Goal: Information Seeking & Learning: Learn about a topic

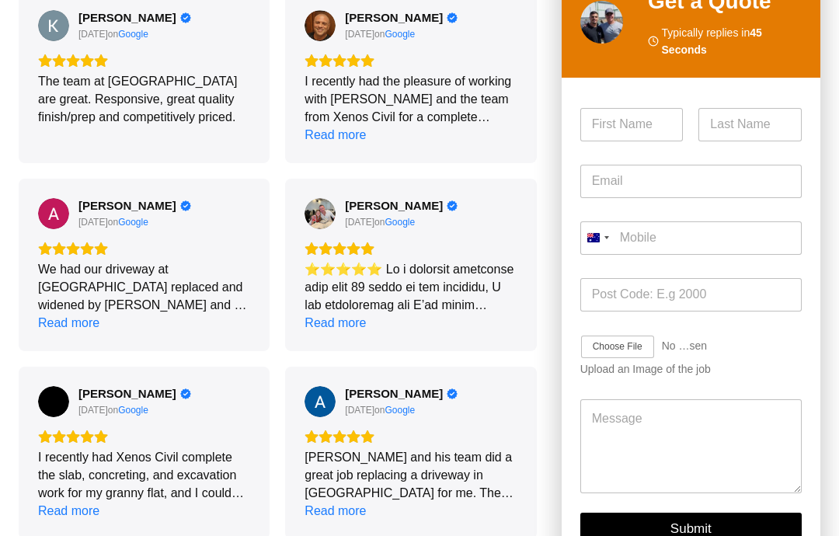
scroll to position [2128, 0]
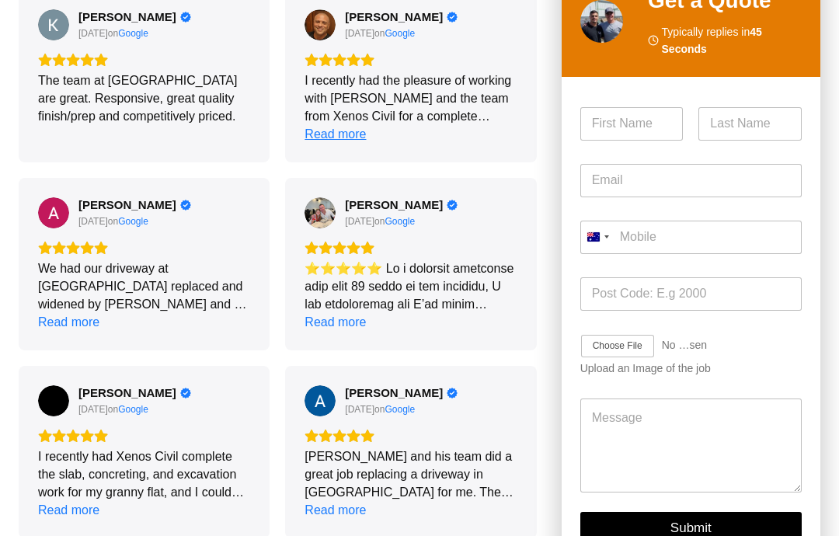
click at [330, 125] on div "Read more" at bounding box center [335, 134] width 61 height 18
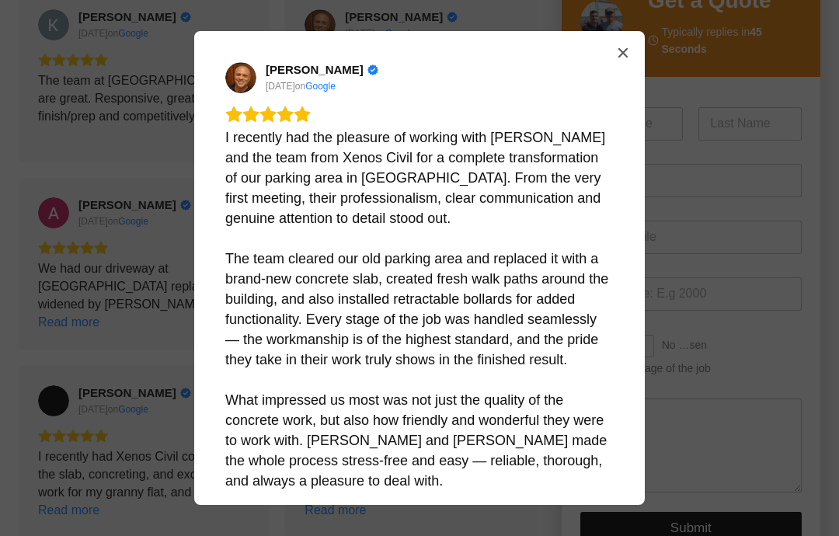
click at [628, 55] on icon "Close" at bounding box center [623, 53] width 12 height 12
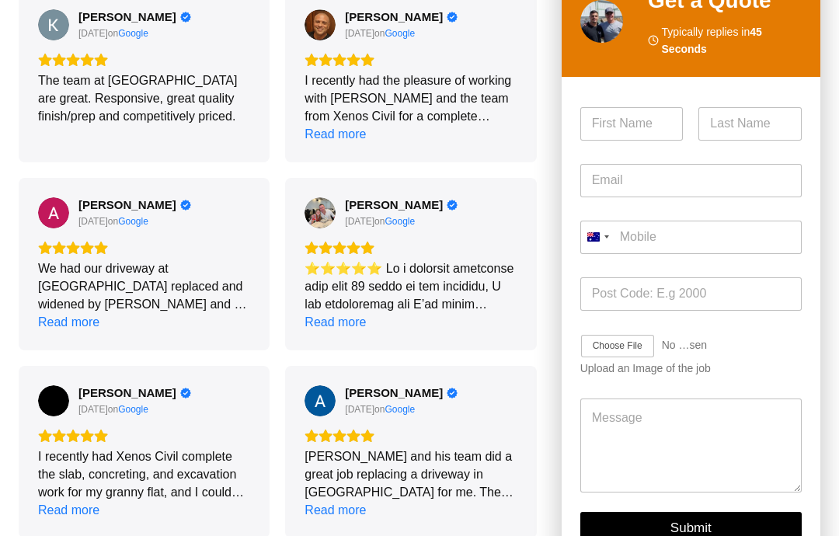
click at [89, 259] on div "We had our driveway at [GEOGRAPHIC_DATA] replaced and widened by [PERSON_NAME] …" at bounding box center [144, 286] width 212 height 54
click at [61, 313] on div "Read more" at bounding box center [68, 322] width 61 height 18
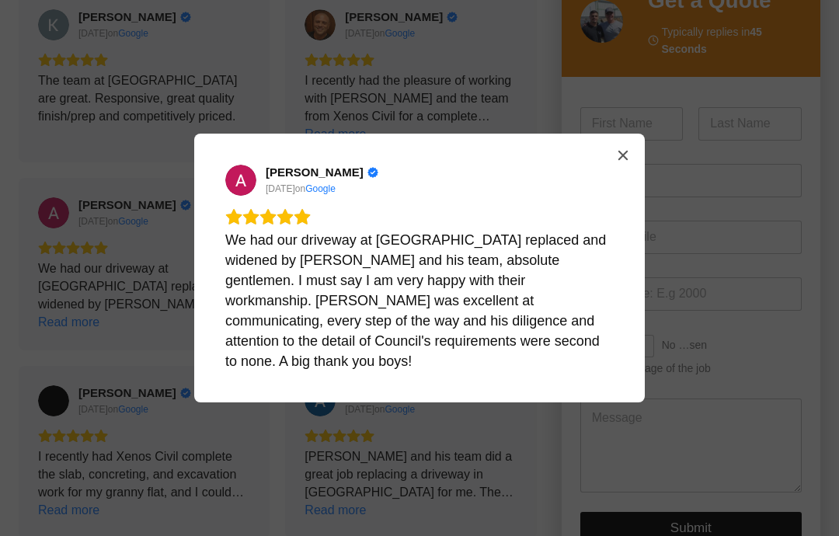
click at [628, 162] on icon "Close" at bounding box center [623, 155] width 12 height 12
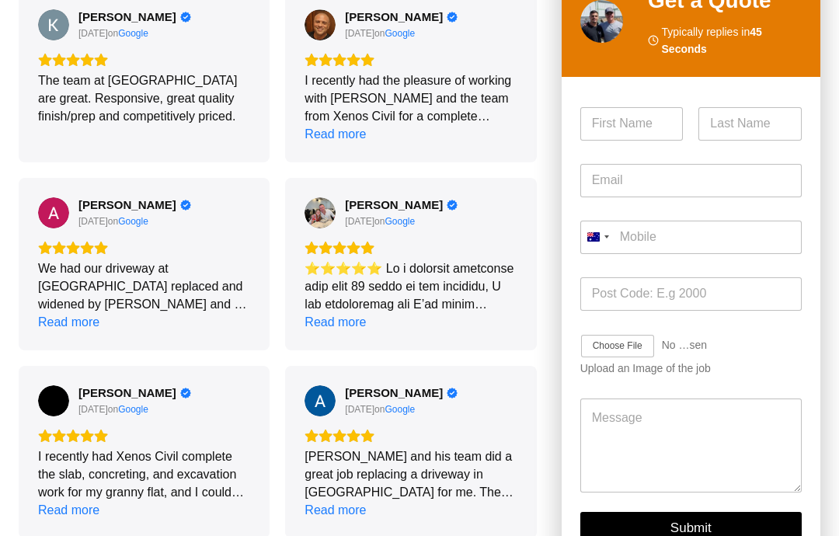
click at [424, 259] on div at bounding box center [411, 286] width 212 height 54
click at [341, 313] on div "Read more" at bounding box center [335, 322] width 61 height 18
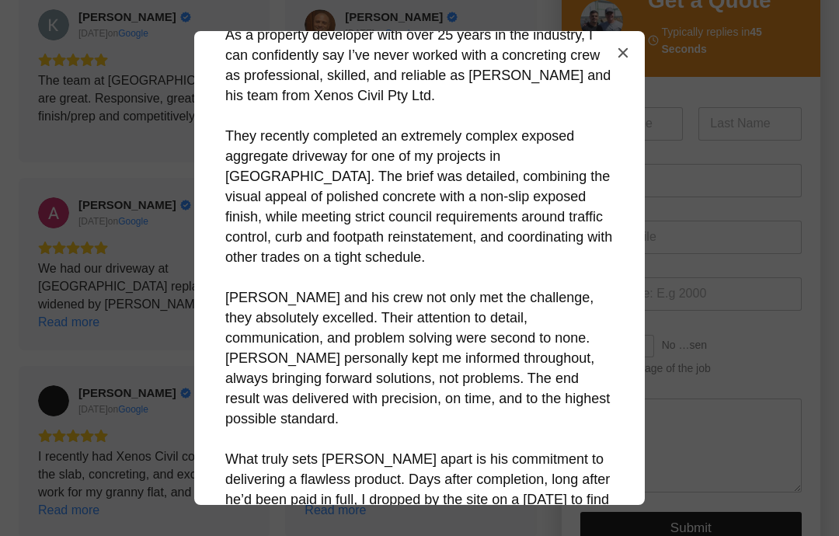
scroll to position [117, 0]
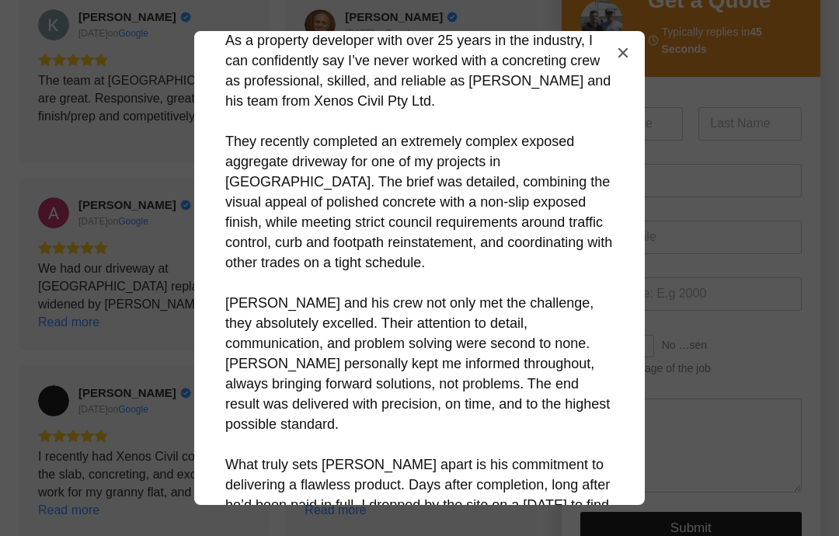
click at [617, 51] on icon "Close" at bounding box center [623, 53] width 12 height 12
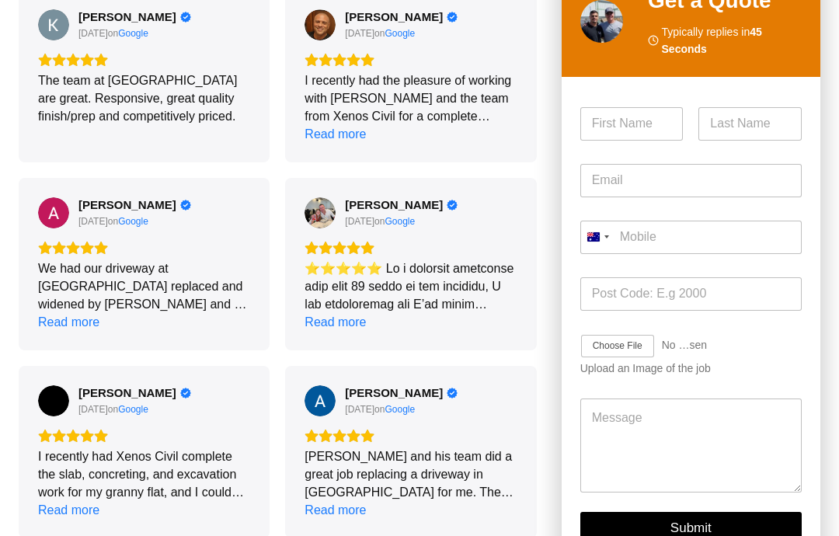
click at [103, 449] on div "I recently had Xenos Civil complete the slab, concreting, and excavation work f…" at bounding box center [144, 474] width 212 height 54
click at [68, 501] on div "Read more" at bounding box center [68, 510] width 61 height 18
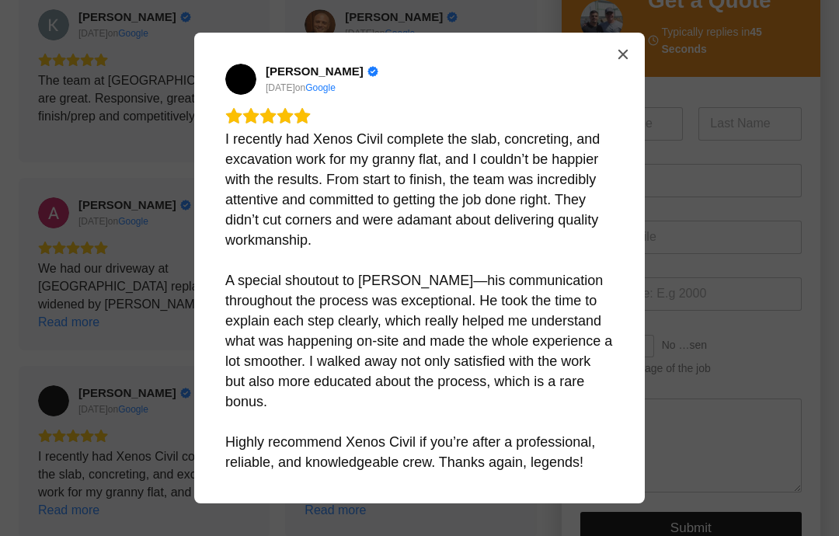
click at [623, 59] on icon "Close" at bounding box center [622, 54] width 9 height 9
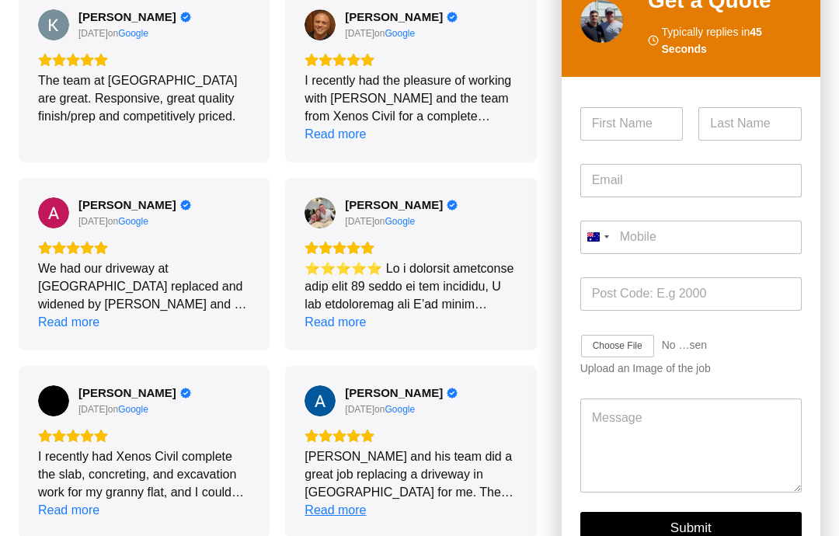
click at [335, 501] on div "Read more" at bounding box center [335, 510] width 61 height 18
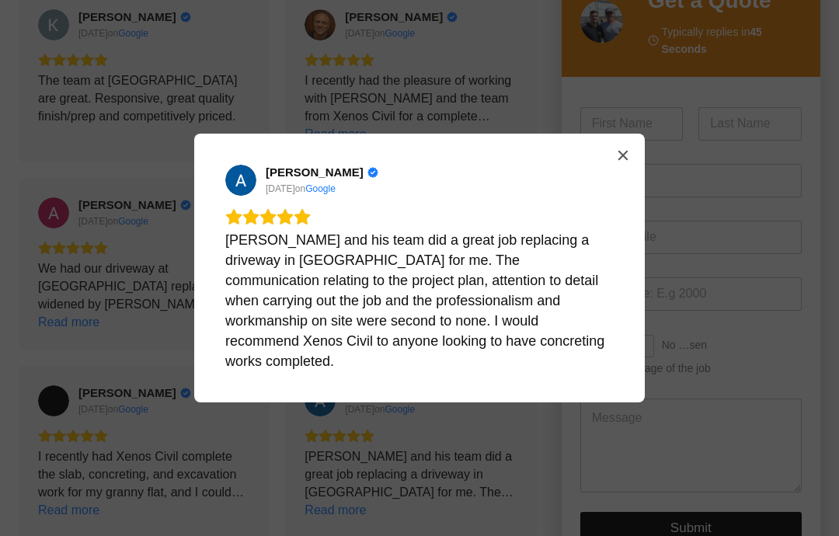
click at [627, 162] on icon "Close" at bounding box center [623, 155] width 12 height 12
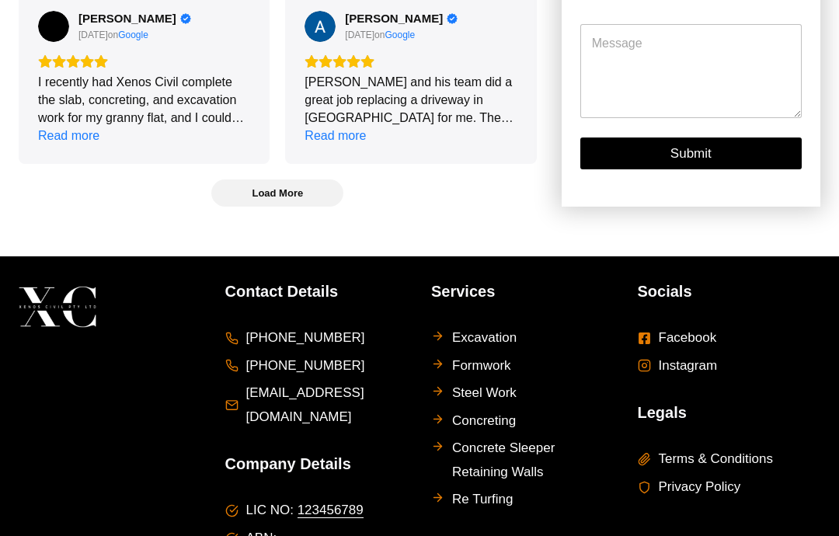
scroll to position [2507, 0]
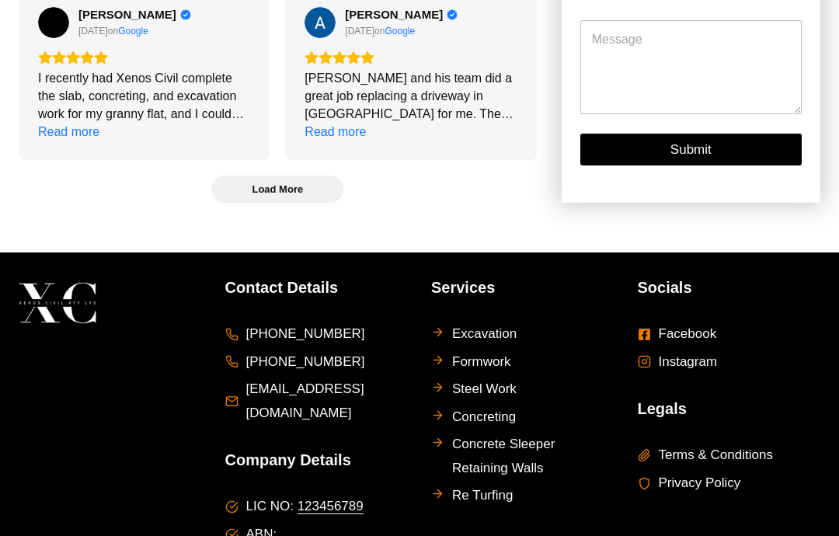
click at [270, 183] on span "Load More" at bounding box center [277, 189] width 51 height 13
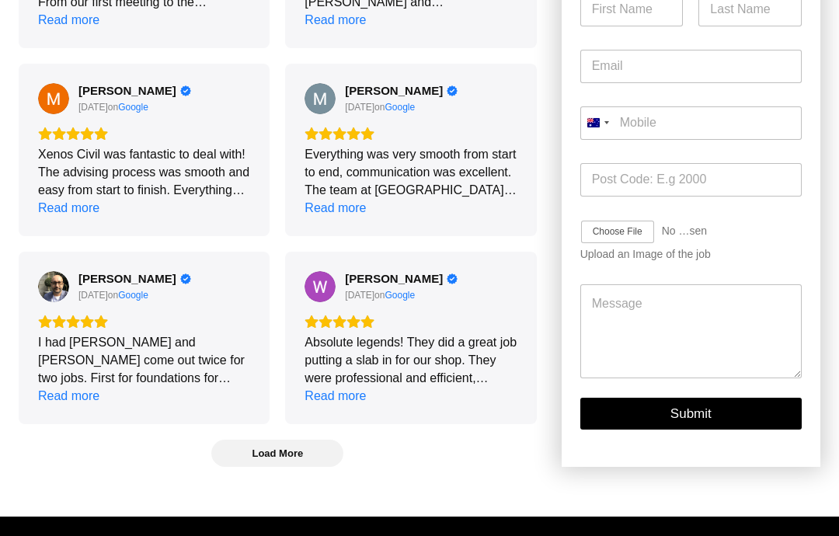
scroll to position [2807, 0]
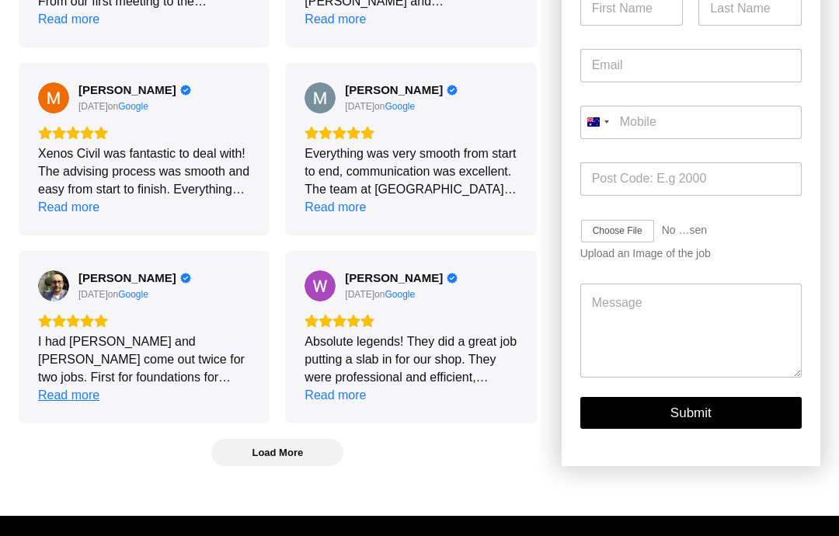
click at [69, 387] on div "Read more" at bounding box center [68, 396] width 61 height 18
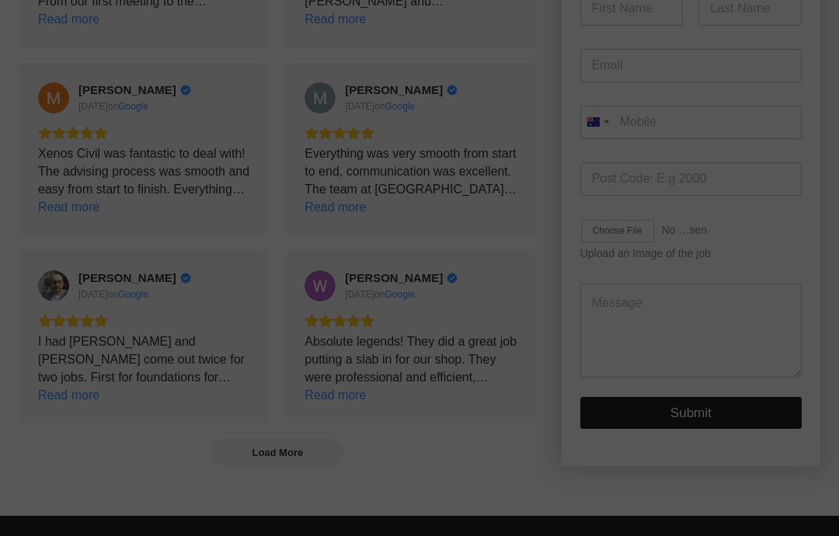
scroll to position [2807, 0]
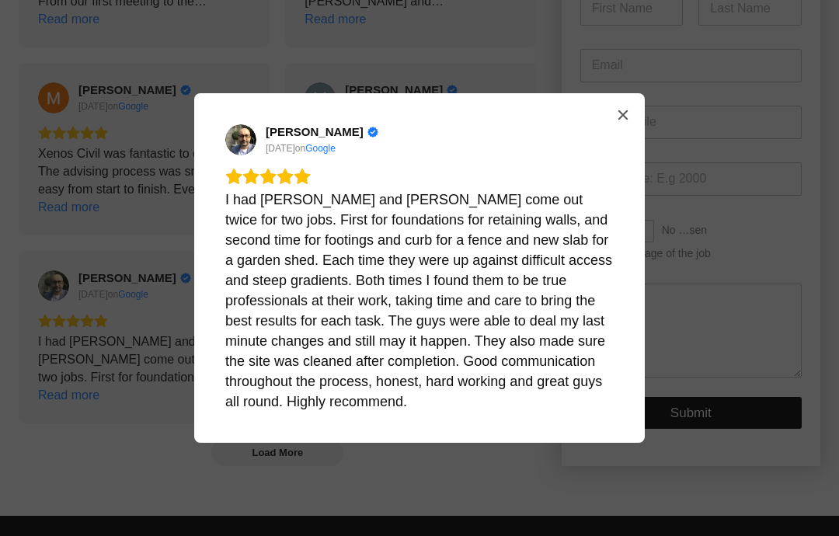
click at [625, 120] on icon "Close" at bounding box center [622, 114] width 9 height 9
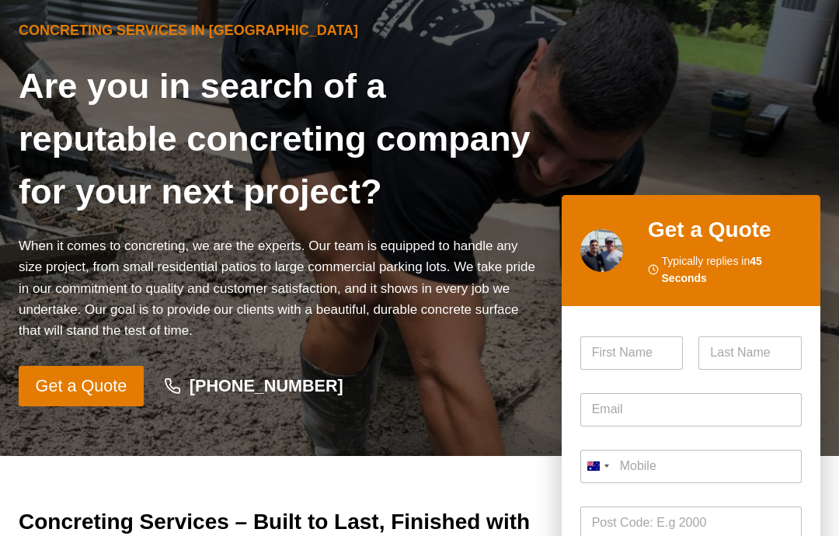
scroll to position [0, 0]
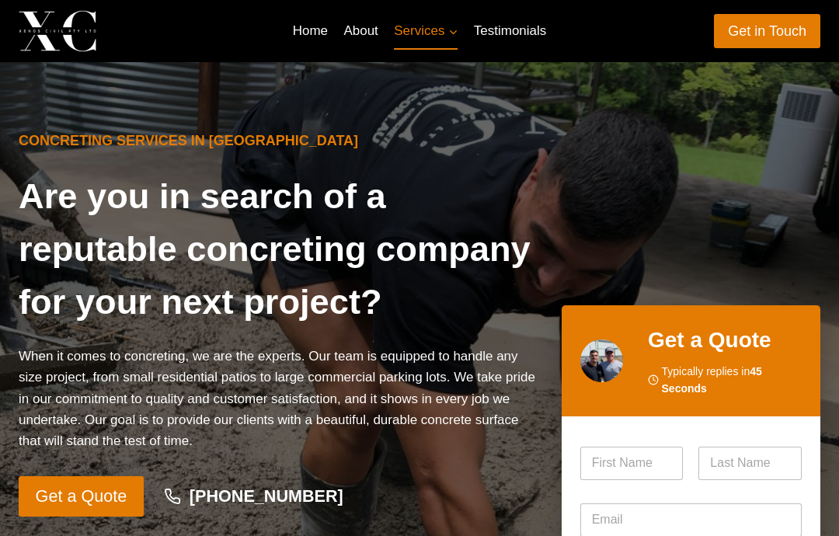
click at [304, 37] on link "Home" at bounding box center [309, 30] width 51 height 37
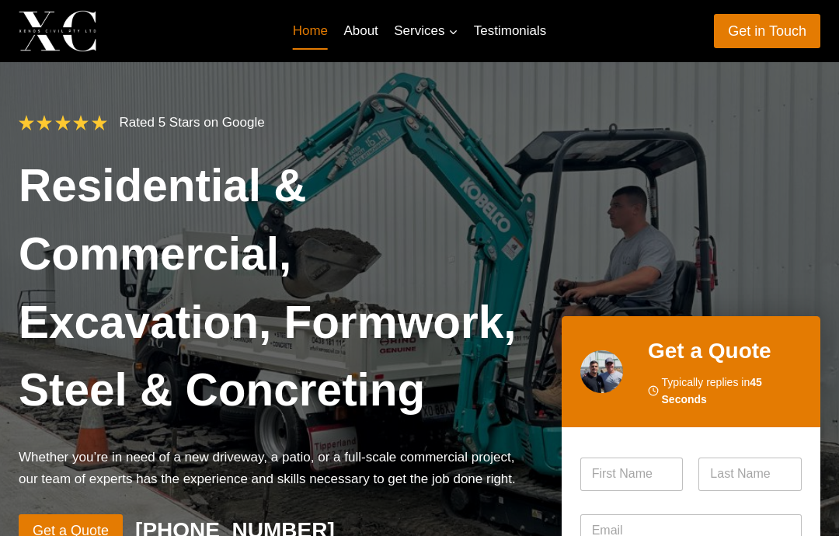
click at [261, 417] on h1 "Residential & Commercial, Excavation, Formwork, Steel & Concreting" at bounding box center [278, 287] width 518 height 273
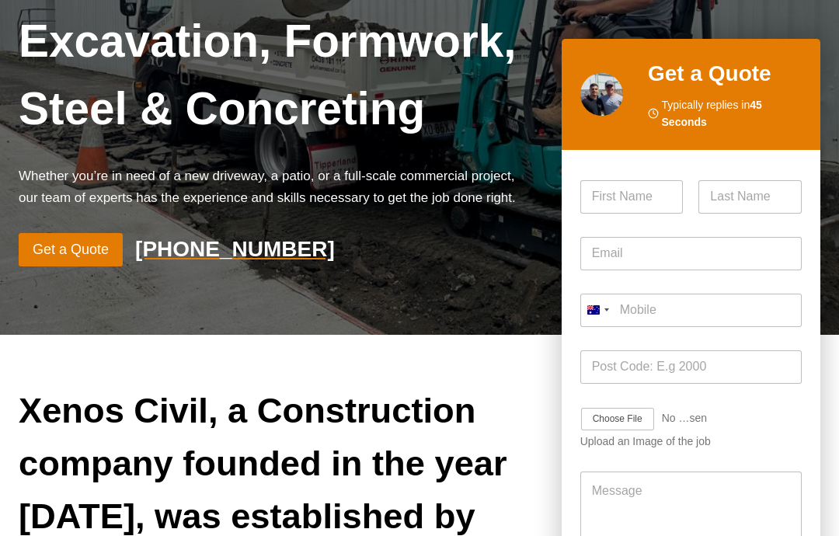
scroll to position [267, 0]
